Goal: Information Seeking & Learning: Find contact information

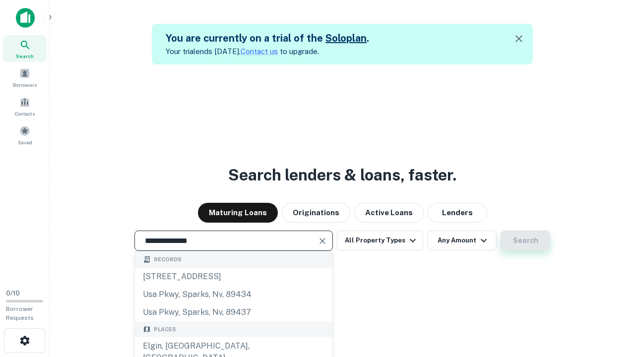
type input "**********"
click at [525, 241] on button "Search" at bounding box center [526, 241] width 50 height 20
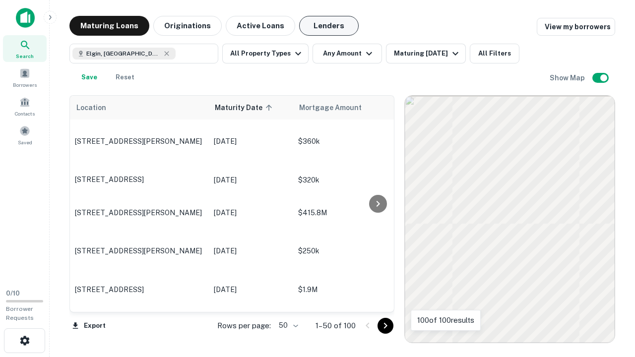
click at [329, 26] on button "Lenders" at bounding box center [329, 26] width 60 height 20
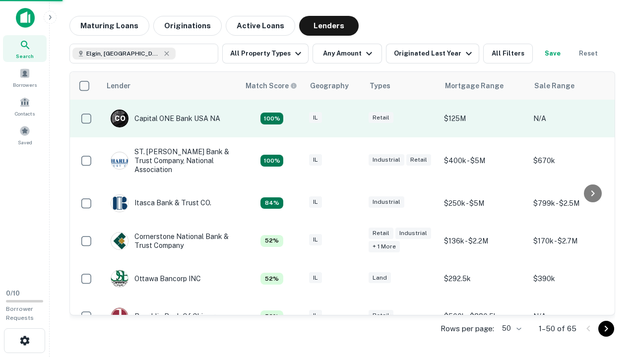
click at [352, 119] on div "IL" at bounding box center [334, 118] width 50 height 13
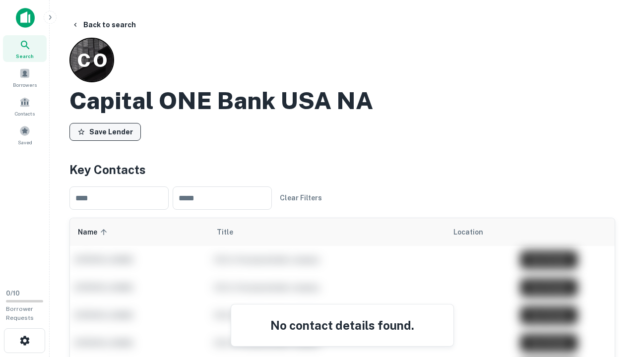
click at [105, 131] on button "Save Lender" at bounding box center [104, 132] width 71 height 18
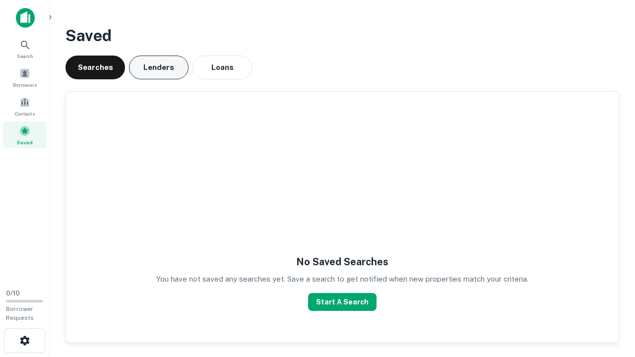
click at [159, 67] on button "Lenders" at bounding box center [159, 68] width 60 height 24
